Goal: Task Accomplishment & Management: Use online tool/utility

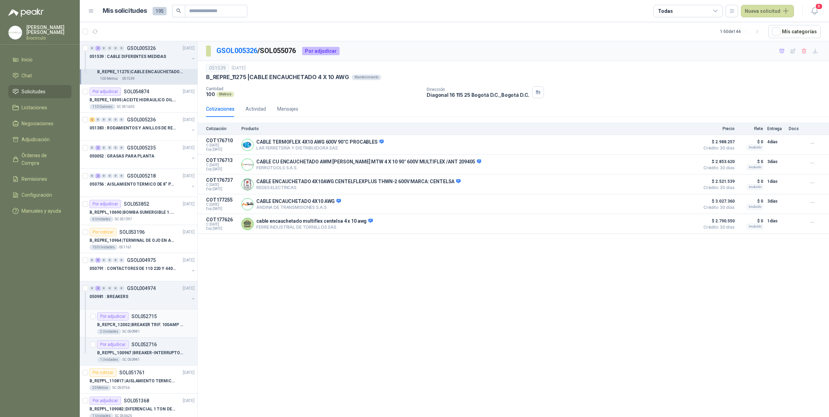
scroll to position [390, 0]
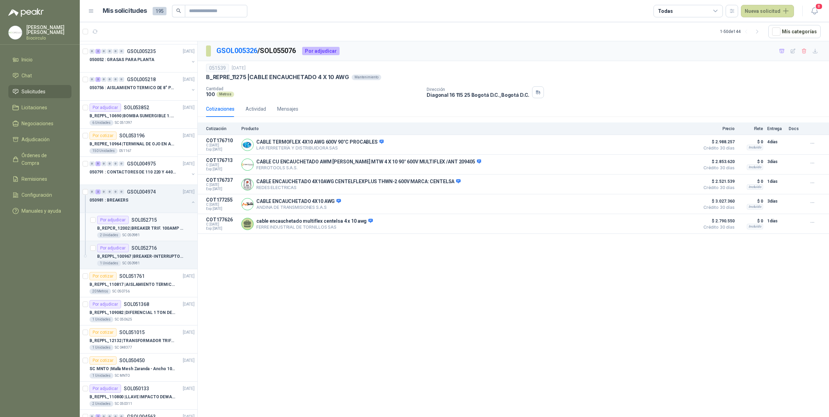
click at [143, 236] on div "2 Unidades SC 050981" at bounding box center [145, 235] width 97 height 6
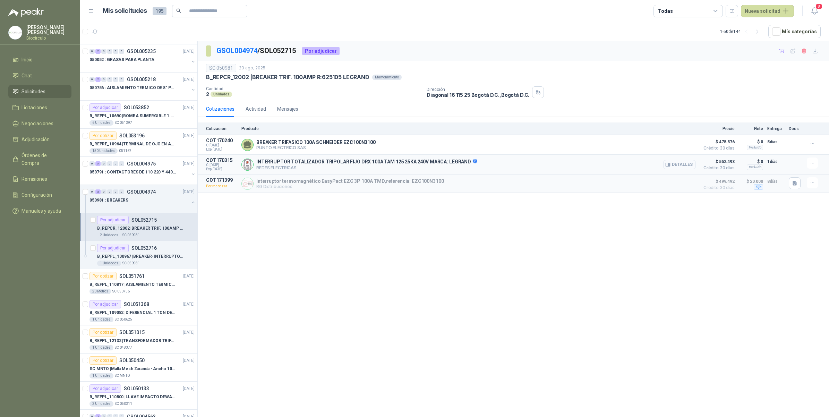
click at [681, 163] on button "Detalles" at bounding box center [679, 164] width 33 height 9
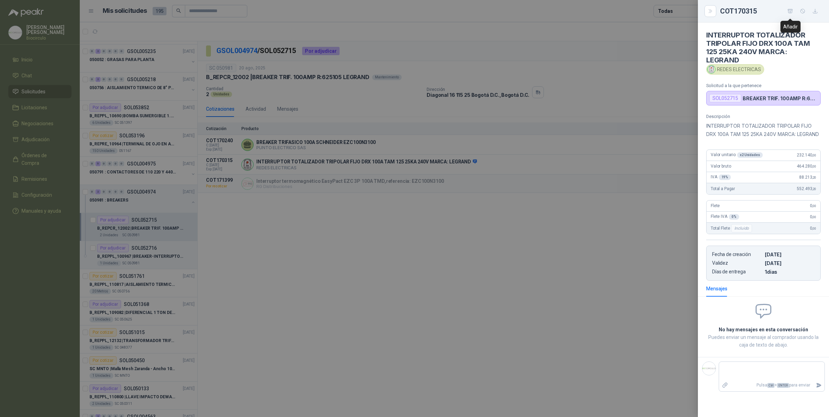
click at [787, 11] on icon "button" at bounding box center [790, 11] width 6 height 6
click at [408, 251] on div at bounding box center [414, 208] width 829 height 417
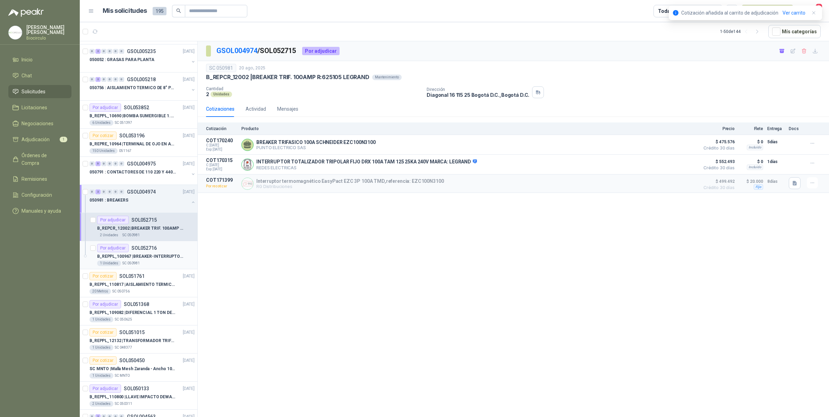
click at [168, 250] on div "Por adjudicar SOL052716" at bounding box center [145, 248] width 97 height 8
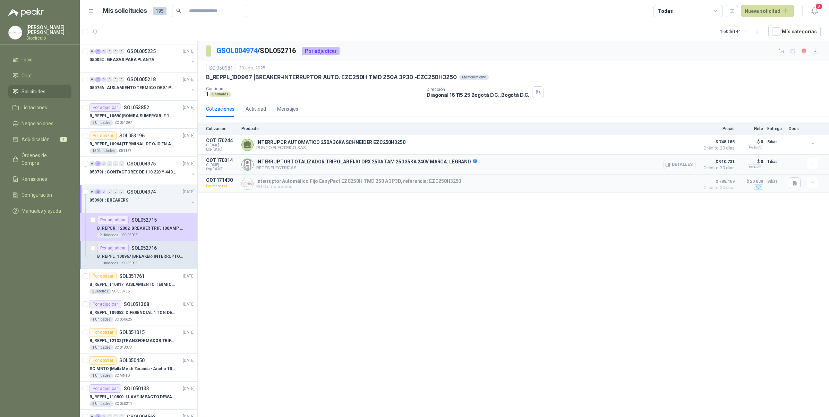
click at [670, 165] on icon "button" at bounding box center [669, 164] width 2 height 3
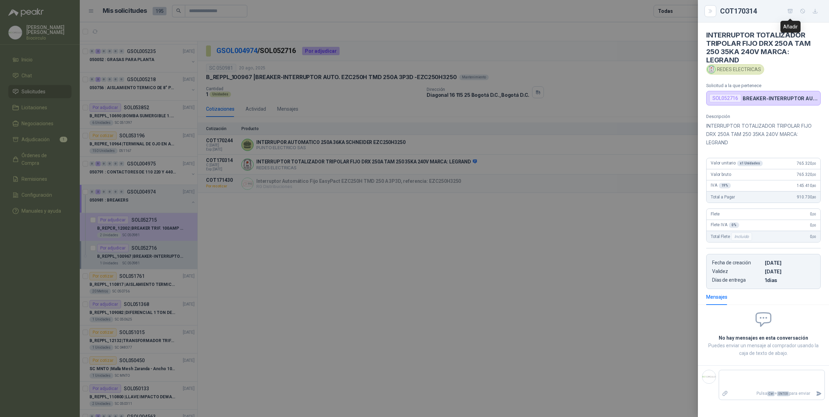
click at [790, 12] on icon "button" at bounding box center [790, 11] width 5 height 4
click at [331, 332] on div at bounding box center [414, 208] width 829 height 417
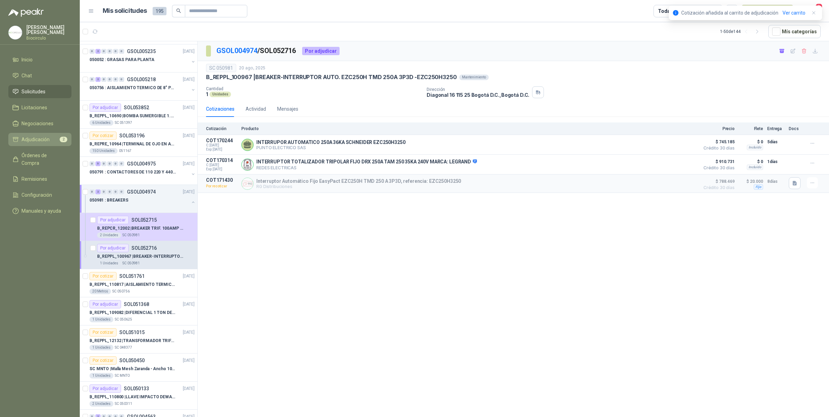
click at [29, 139] on span "Adjudicación" at bounding box center [36, 140] width 28 height 8
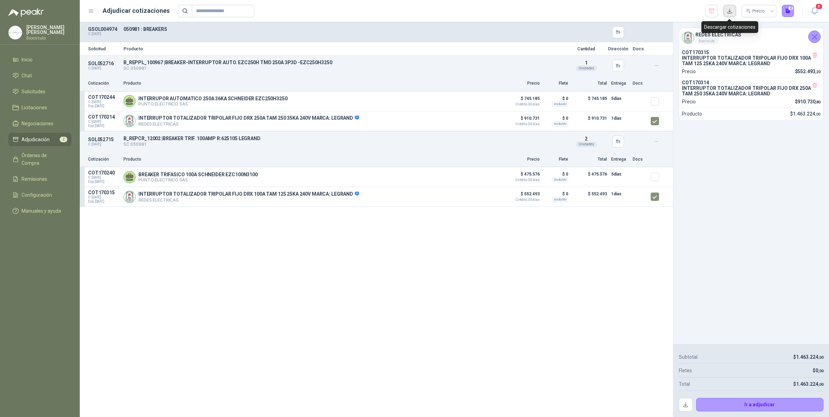
click at [724, 11] on button "button" at bounding box center [730, 11] width 12 height 12
click at [803, 162] on div "REDES ELECTRICAS Biocirculo COT170315 INTERRUPTOR TOTALIZADOR TRIPOLAR FIJO DRX…" at bounding box center [751, 183] width 156 height 322
click at [681, 406] on button "button" at bounding box center [686, 405] width 14 height 14
drag, startPoint x: 718, startPoint y: 404, endPoint x: 654, endPoint y: 144, distance: 267.6
click at [724, 226] on aside "REDES ELECTRICAS Biocirculo COT170315 INTERRUPTOR TOTALIZADOR TRIPOLAR FIJO DRX…" at bounding box center [751, 219] width 156 height 395
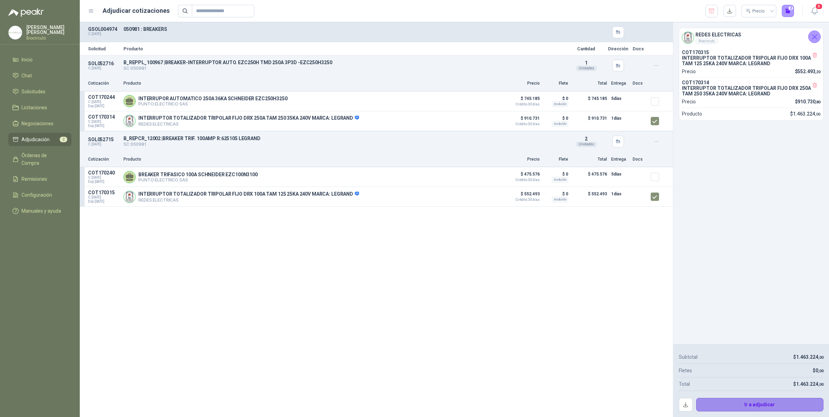
click at [789, 409] on button "Ir a adjudicar" at bounding box center [760, 405] width 128 height 14
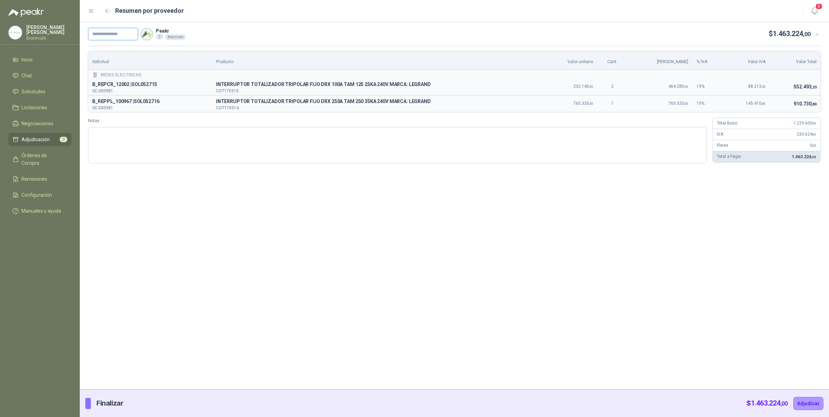
click at [116, 35] on input "text" at bounding box center [113, 34] width 50 height 12
paste input "*********"
type input "*********"
click at [816, 402] on button "Adjudicar" at bounding box center [808, 403] width 30 height 13
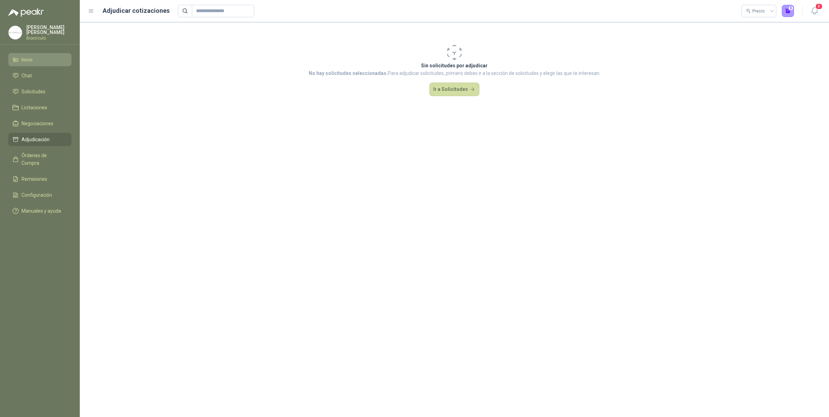
click at [40, 60] on li "Inicio" at bounding box center [39, 60] width 55 height 8
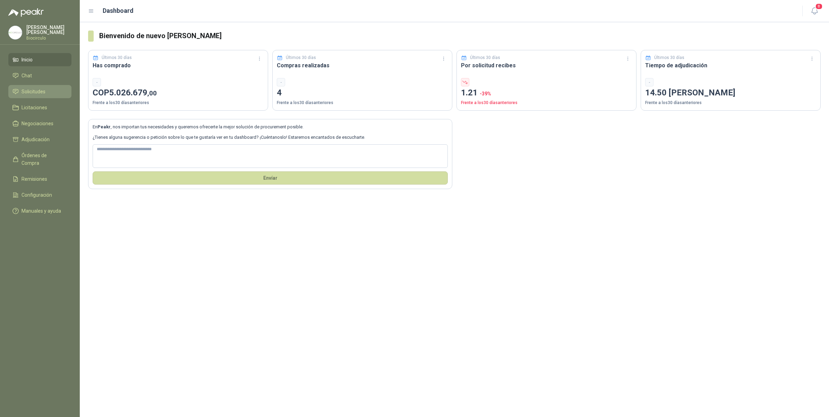
click at [42, 89] on span "Solicitudes" at bounding box center [34, 92] width 24 height 8
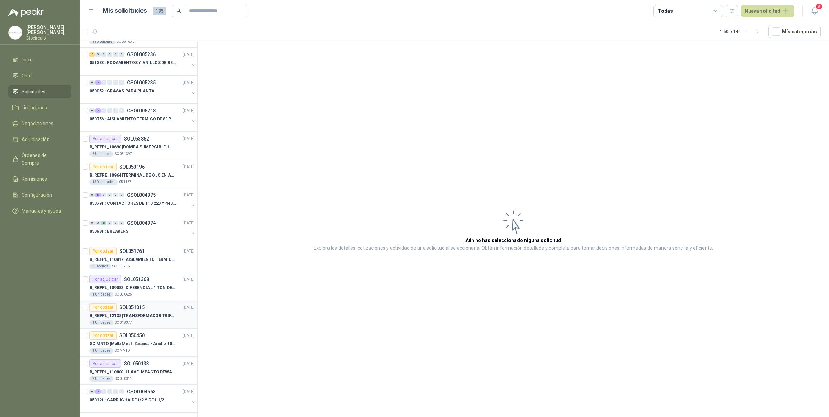
scroll to position [217, 0]
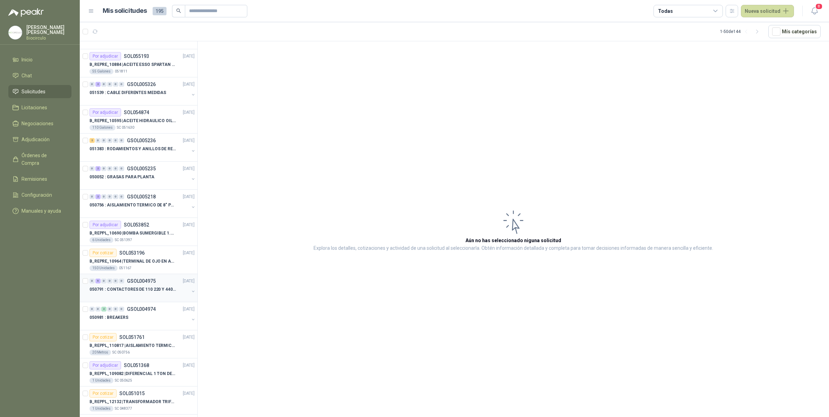
click at [144, 293] on div "050791 : CONTACTORES DE 110 220 Y 440 V" at bounding box center [139, 289] width 100 height 8
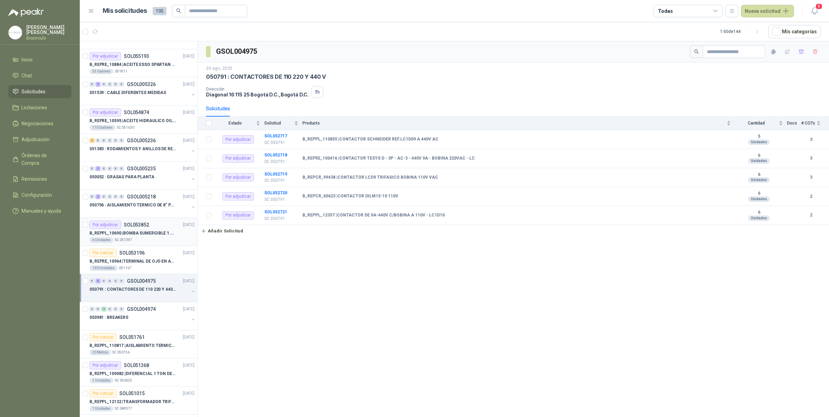
click at [151, 237] on p "B_REPPL_10690 | BOMBA SUMERGIBLE 1.5 HP PEDROYO110 VOLTIOS" at bounding box center [132, 233] width 86 height 7
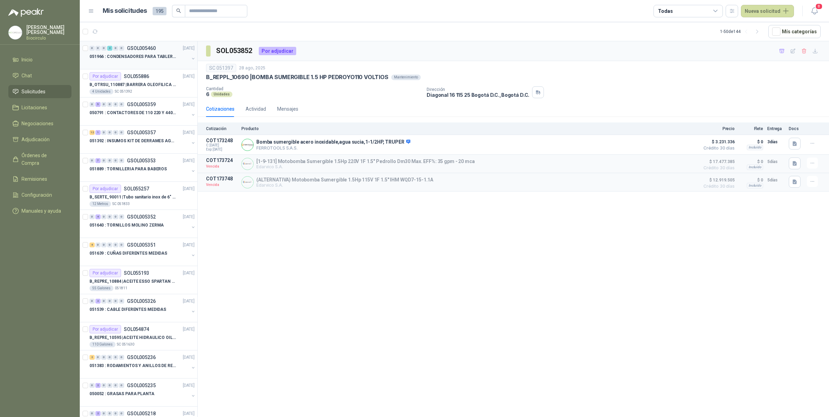
click at [147, 69] on div "0 0 0 2 0 0 GSOL005460 [DATE] 051966 : CONDENSADORES PARA TABLERO PRINCIPAL L1" at bounding box center [139, 55] width 118 height 28
click at [141, 86] on p "B_OTRSU_110887 | [PERSON_NAME] OLEOFILICA 3" X1.20 MTS IMPORTADO" at bounding box center [132, 85] width 86 height 7
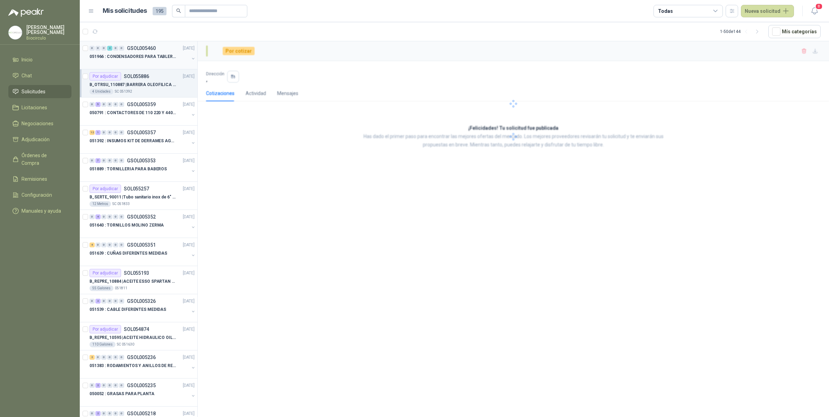
click at [145, 61] on div at bounding box center [139, 64] width 100 height 6
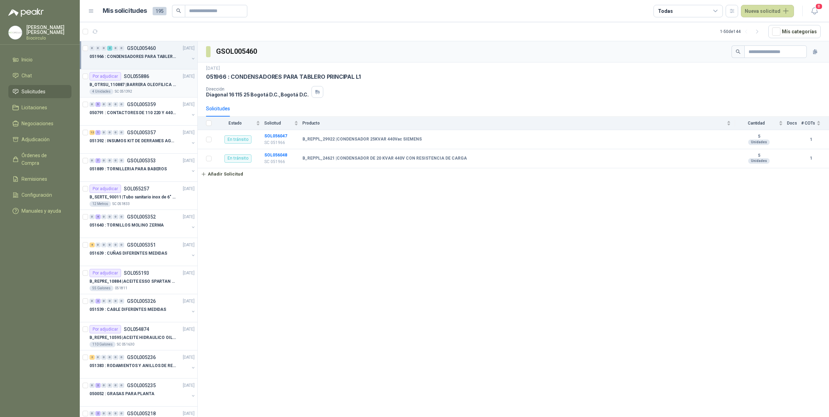
click at [148, 87] on p "B_OTRSU_110887 | [PERSON_NAME] OLEOFILICA 3" X1.20 MTS IMPORTADO" at bounding box center [132, 85] width 86 height 7
